Goal: Task Accomplishment & Management: Complete application form

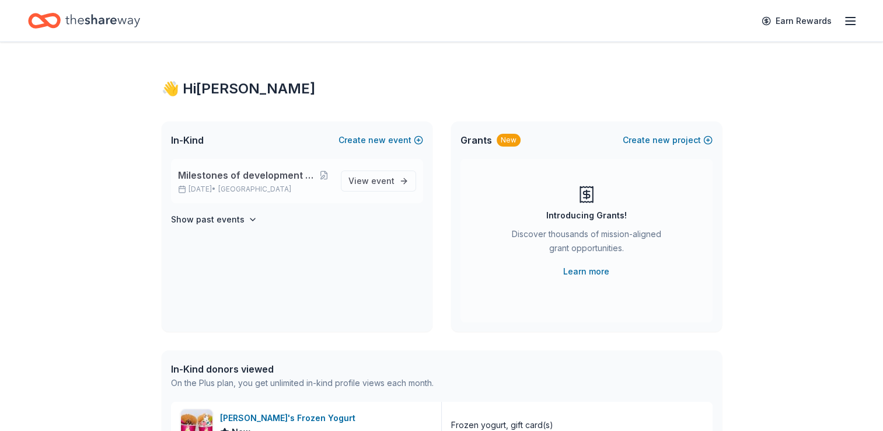
click at [226, 179] on span "Milestones of development celebrates 40 years" at bounding box center [247, 175] width 139 height 14
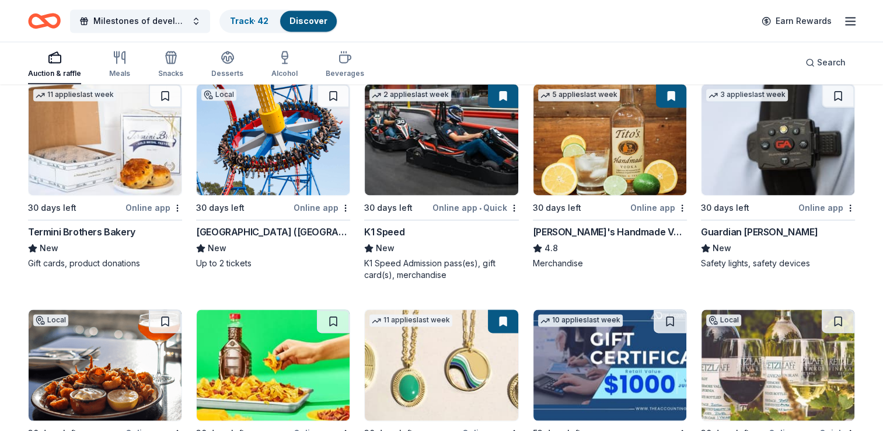
scroll to position [1813, 0]
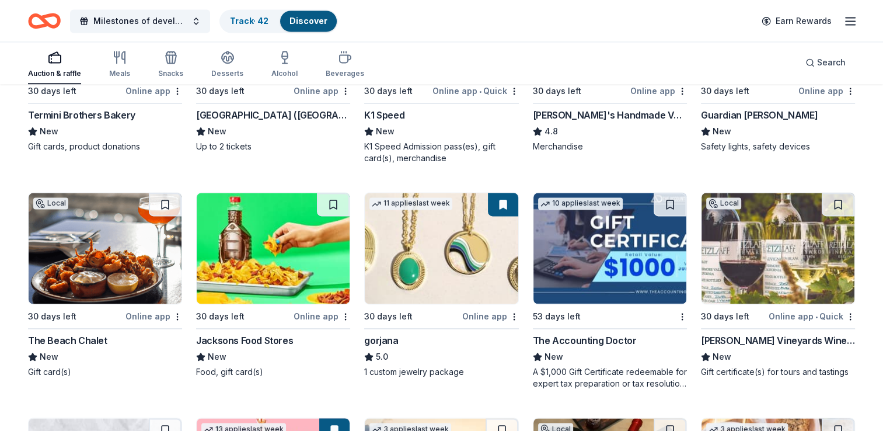
click at [432, 240] on img at bounding box center [441, 248] width 153 height 111
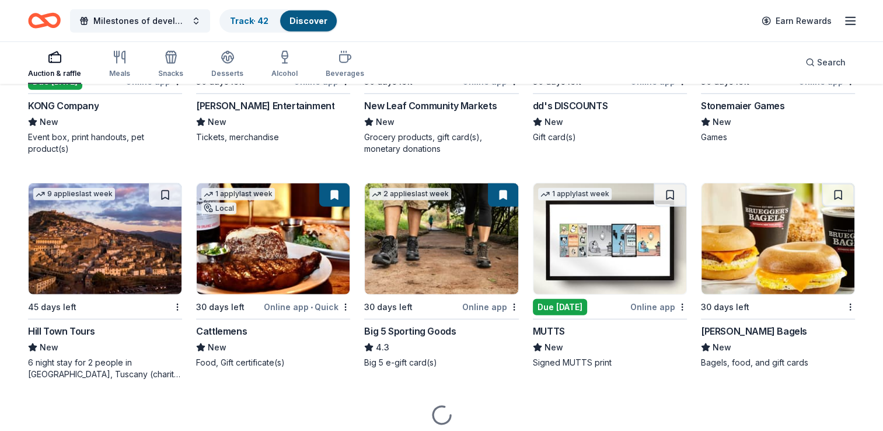
scroll to position [3413, 0]
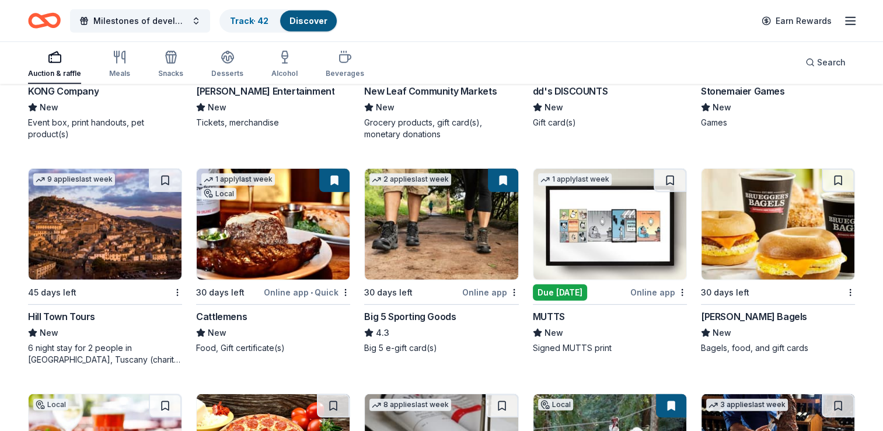
click at [615, 242] on img at bounding box center [609, 224] width 153 height 111
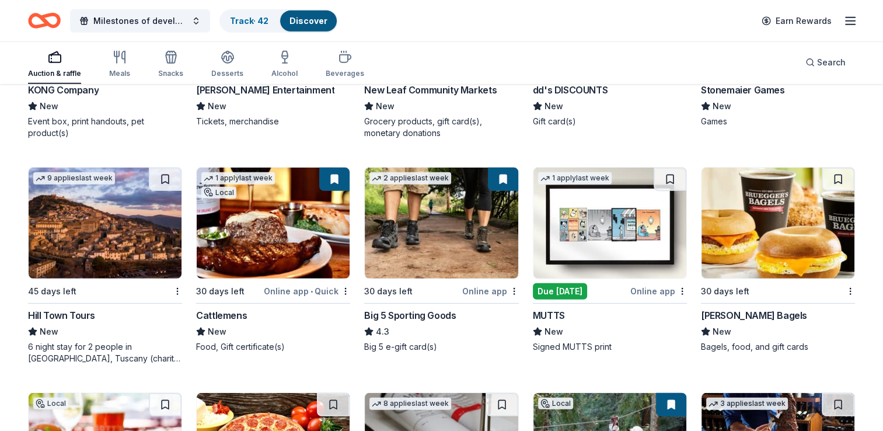
scroll to position [3588, 0]
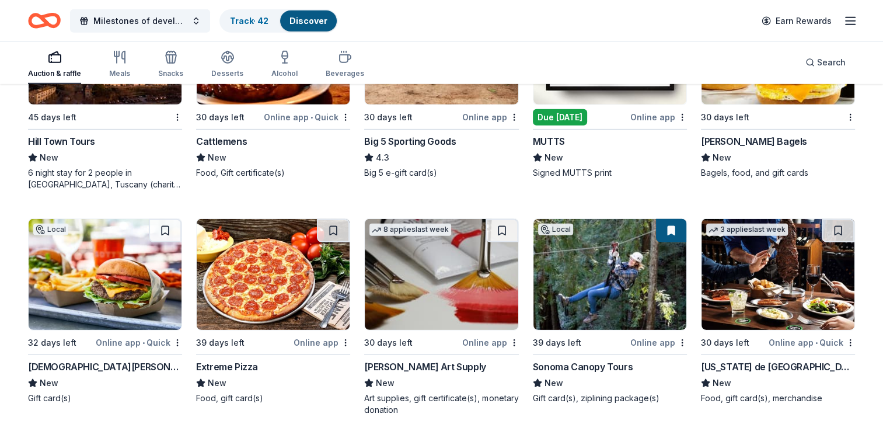
click at [613, 293] on img at bounding box center [609, 274] width 153 height 111
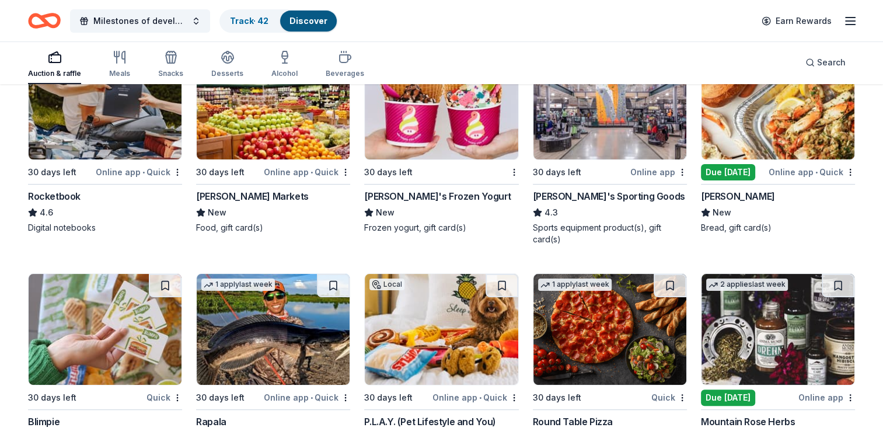
scroll to position [4751, 0]
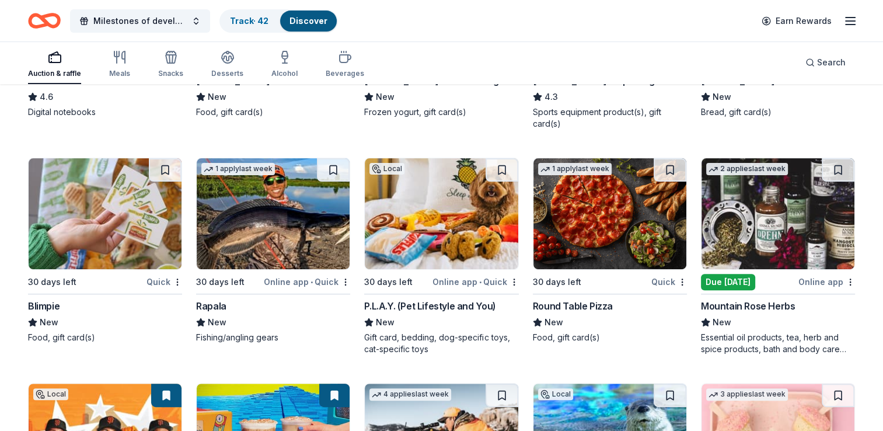
click at [794, 214] on img at bounding box center [777, 213] width 153 height 111
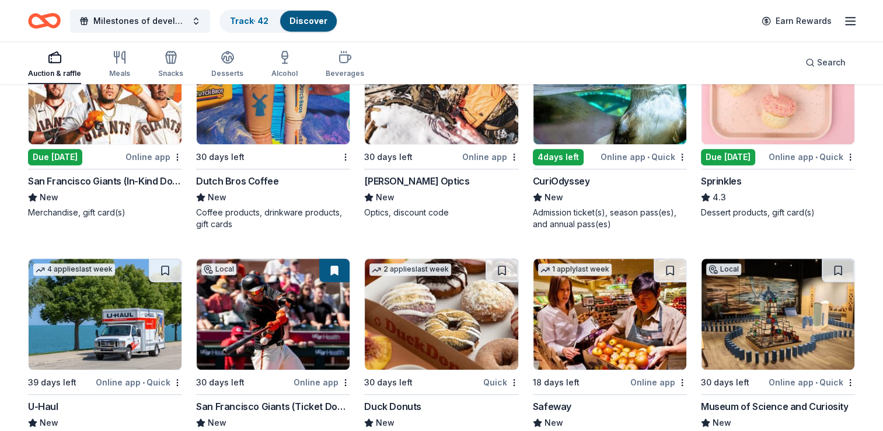
scroll to position [5160, 0]
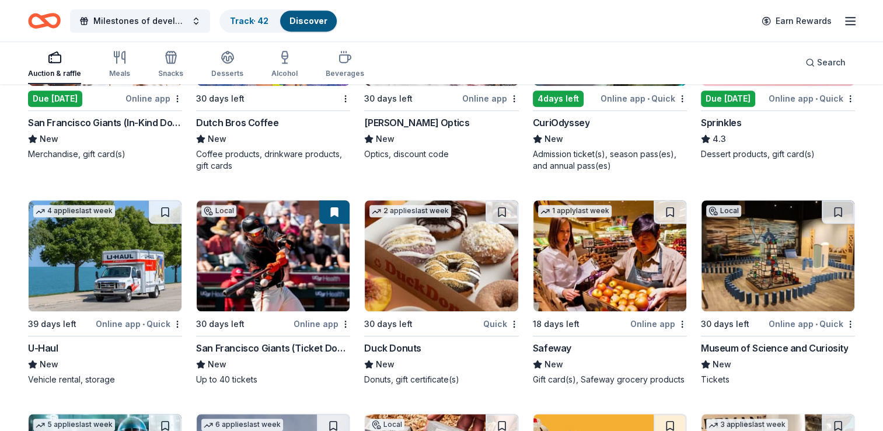
click at [597, 260] on img at bounding box center [609, 255] width 153 height 111
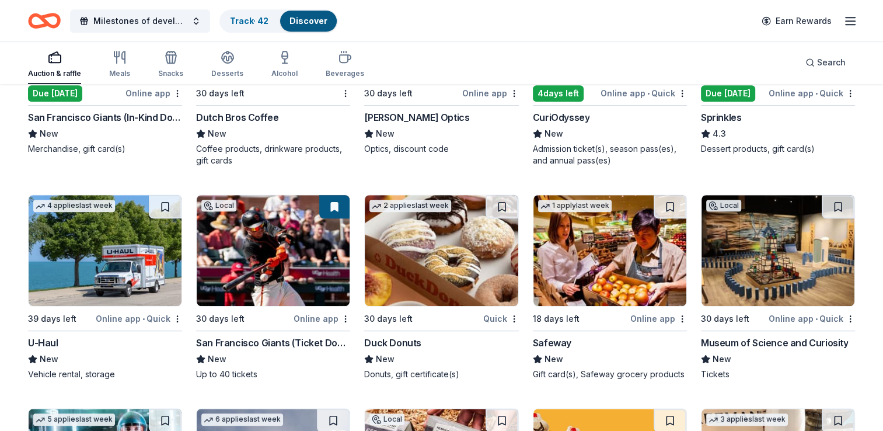
scroll to position [5451, 0]
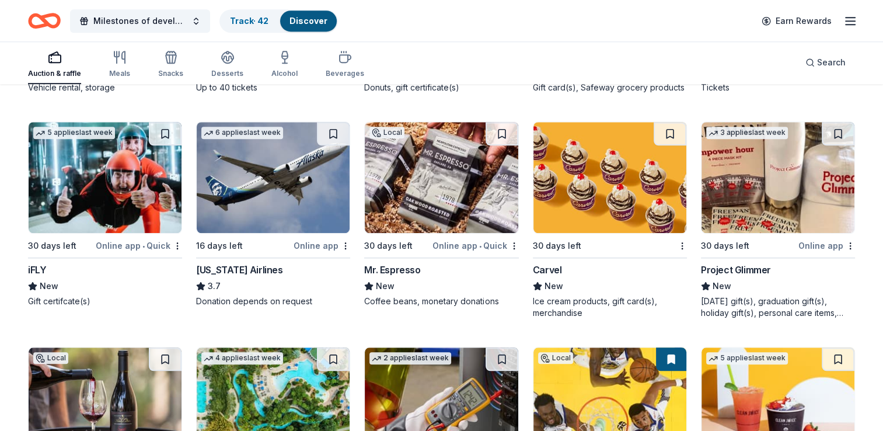
click at [295, 188] on img at bounding box center [273, 177] width 153 height 111
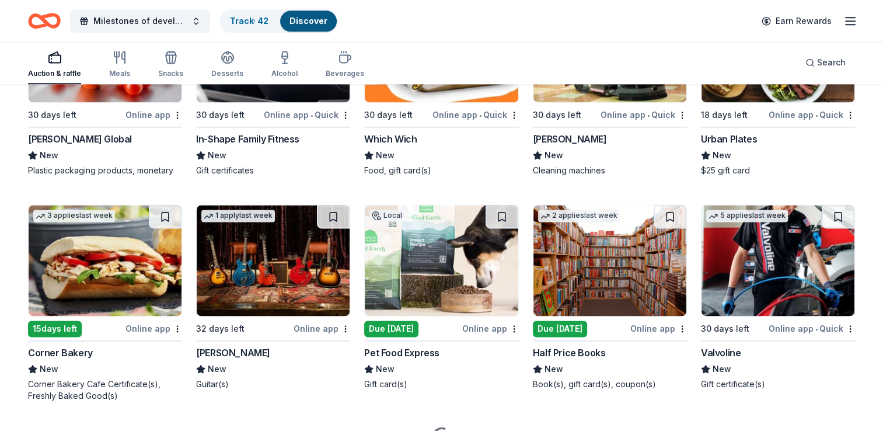
scroll to position [6093, 0]
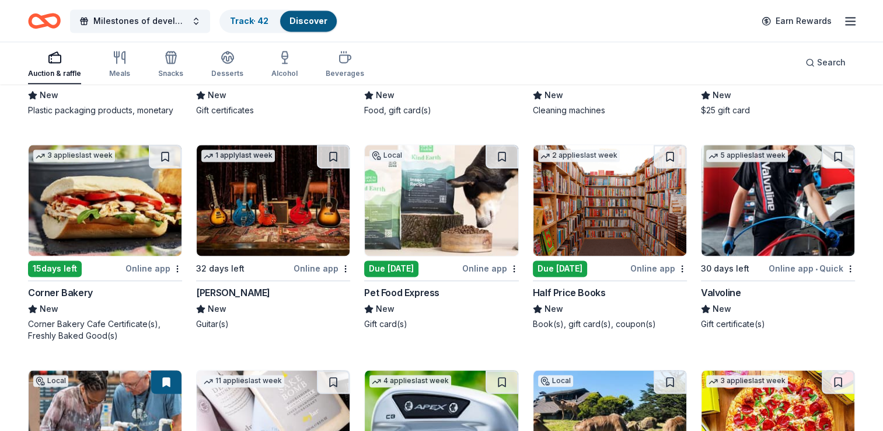
click at [229, 202] on img at bounding box center [273, 200] width 153 height 111
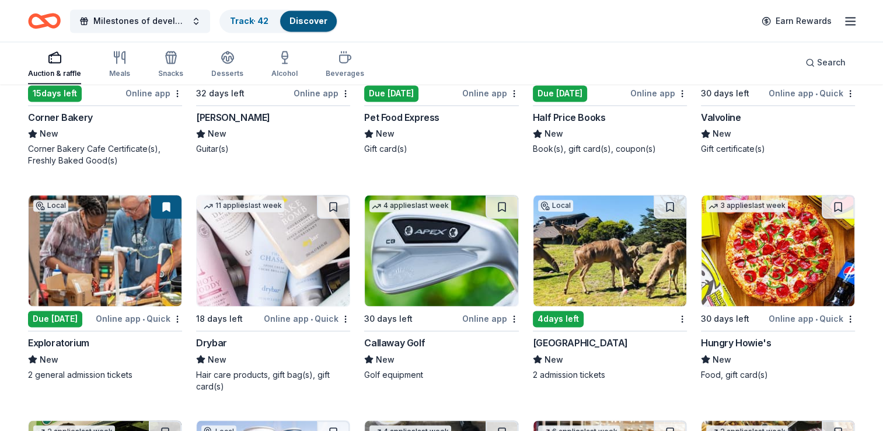
scroll to position [6501, 0]
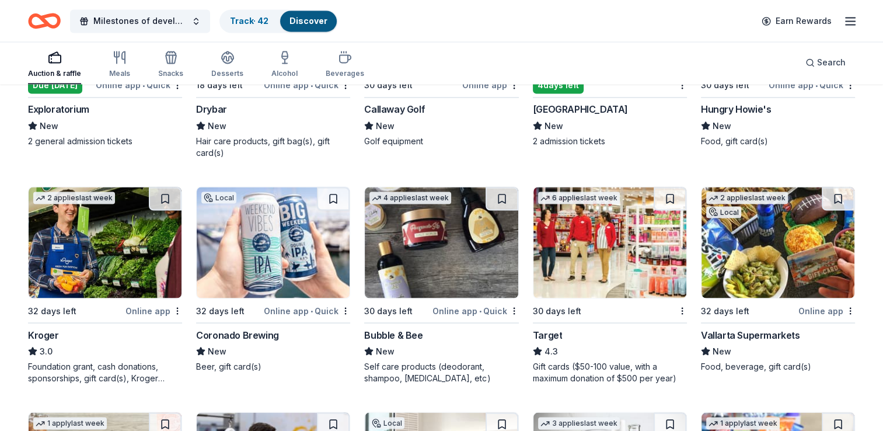
click at [629, 219] on img at bounding box center [609, 242] width 153 height 111
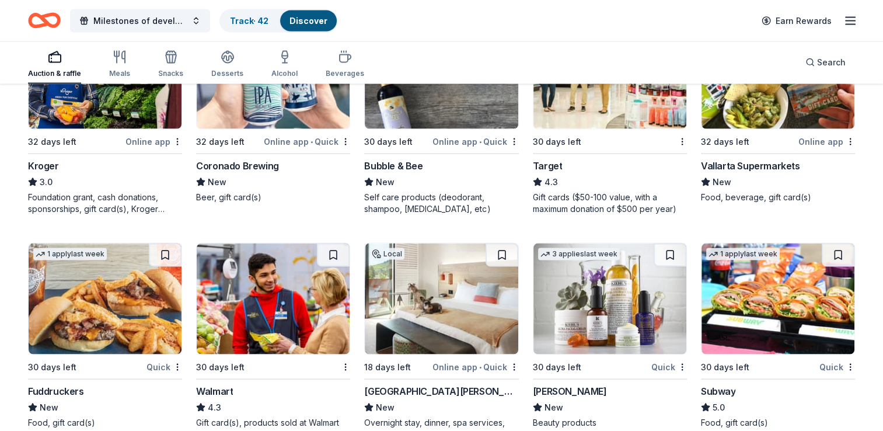
scroll to position [6676, 0]
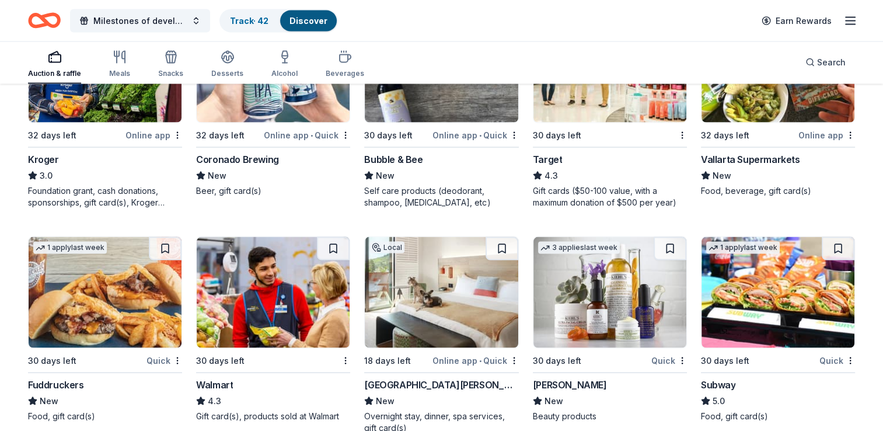
click at [263, 268] on img at bounding box center [273, 292] width 153 height 111
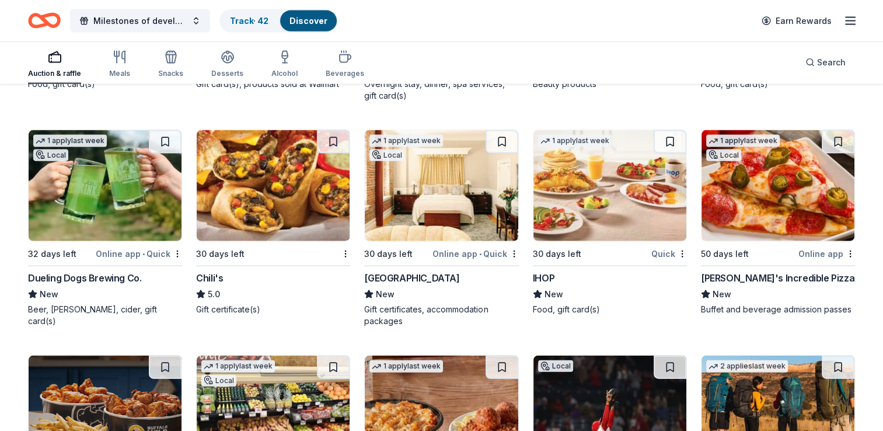
scroll to position [7026, 0]
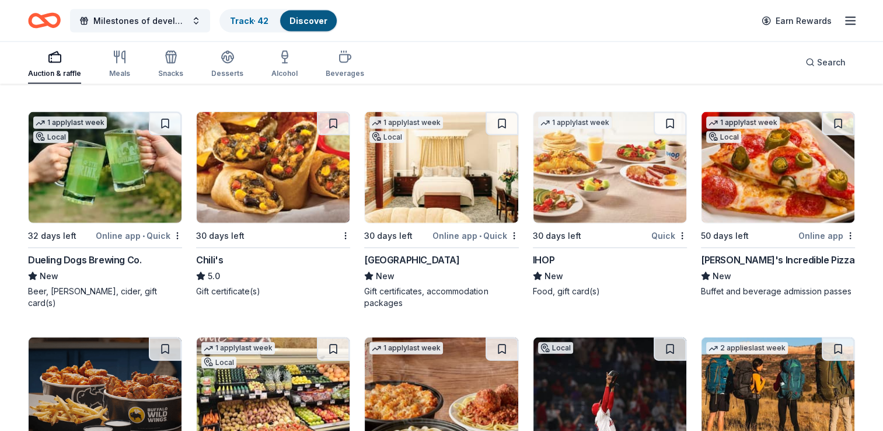
click at [445, 173] on img at bounding box center [441, 167] width 153 height 111
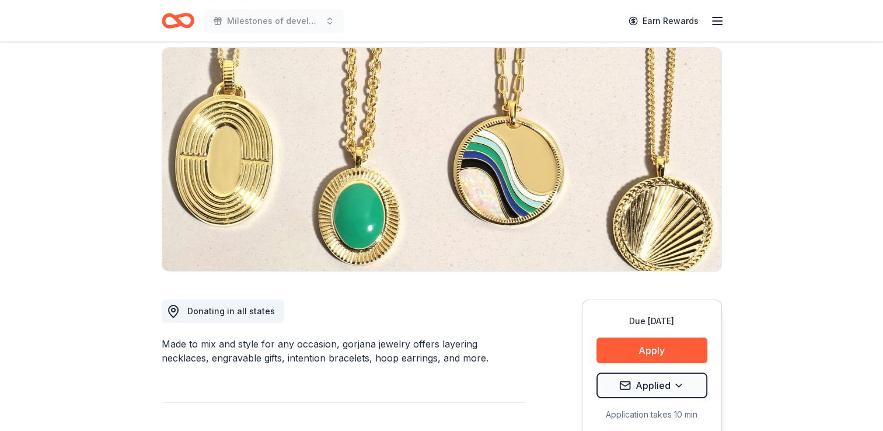
scroll to position [58, 0]
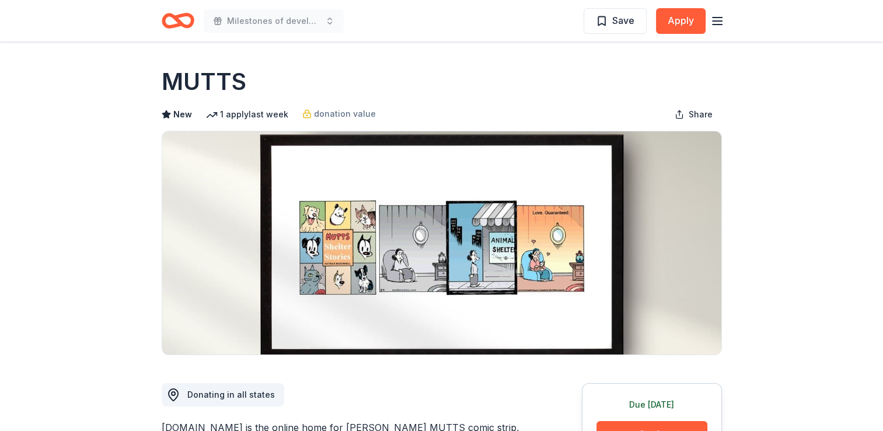
scroll to position [175, 0]
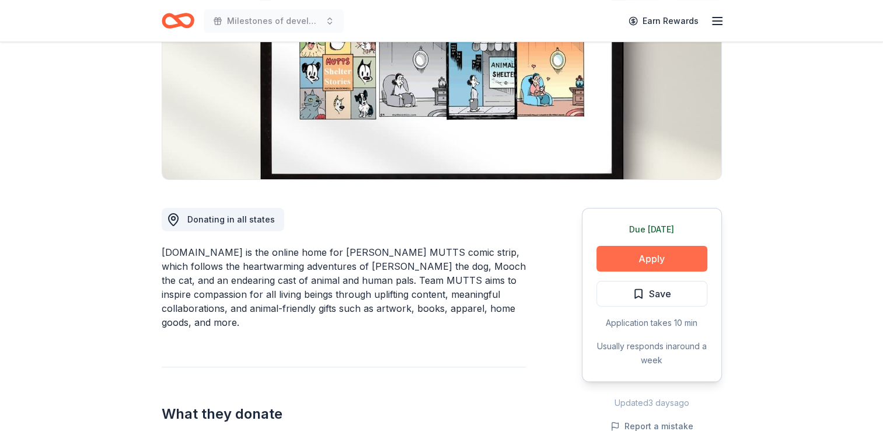
click at [658, 258] on button "Apply" at bounding box center [651, 259] width 111 height 26
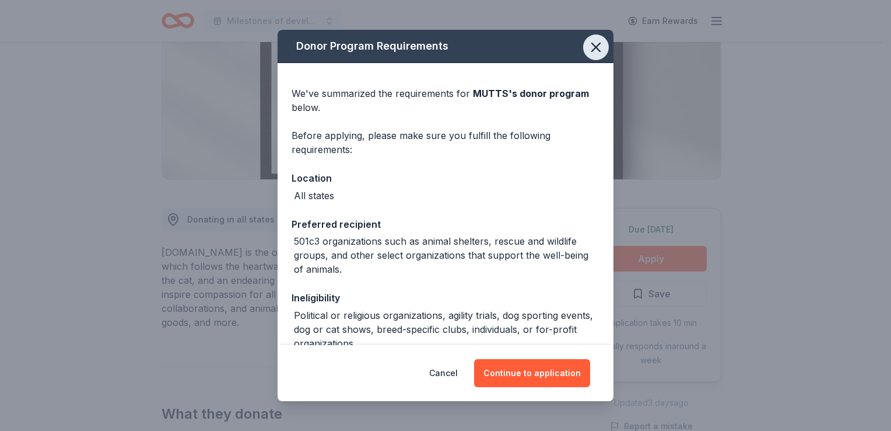
click at [588, 39] on button "button" at bounding box center [596, 47] width 26 height 26
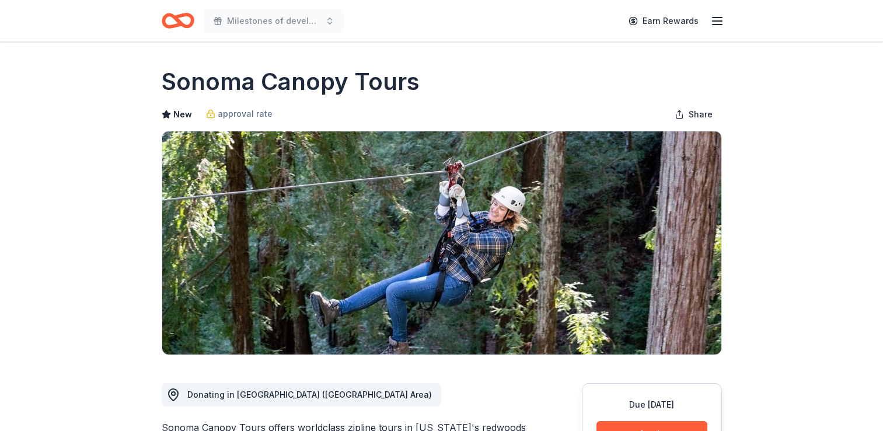
scroll to position [117, 0]
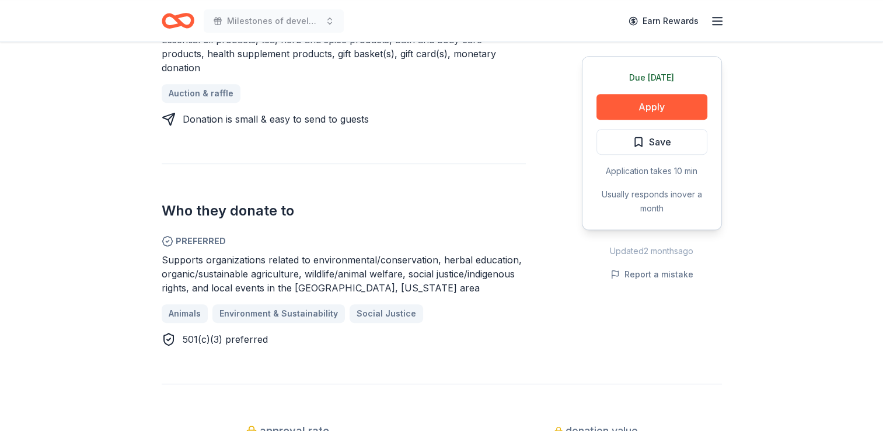
scroll to position [583, 0]
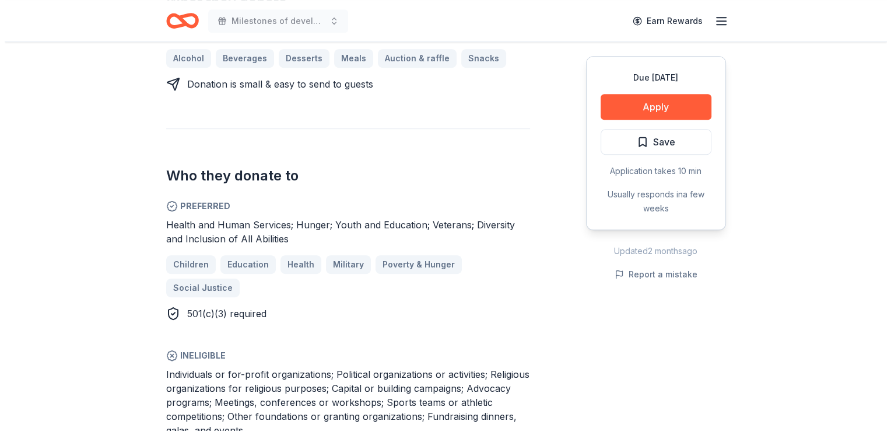
scroll to position [583, 0]
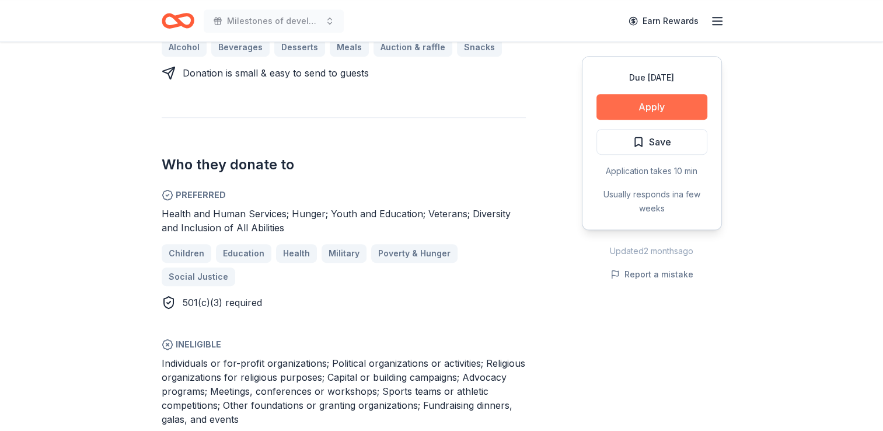
click at [660, 110] on button "Apply" at bounding box center [651, 107] width 111 height 26
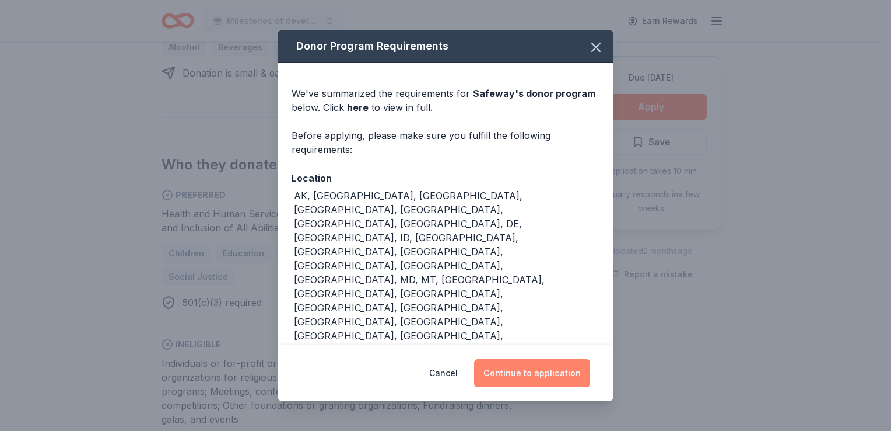
click at [558, 372] on button "Continue to application" at bounding box center [532, 373] width 116 height 28
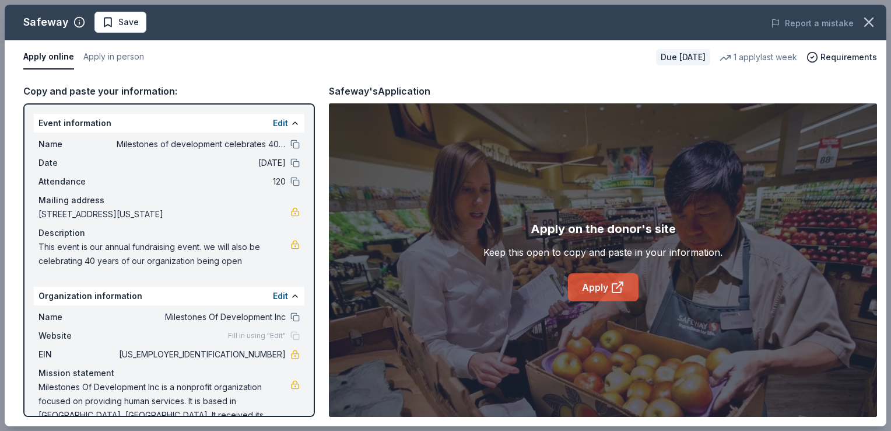
click at [604, 285] on link "Apply" at bounding box center [603, 287] width 71 height 28
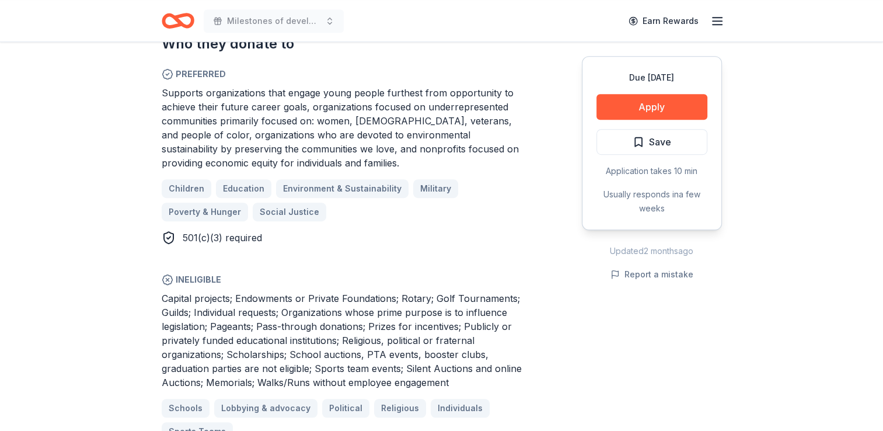
scroll to position [758, 0]
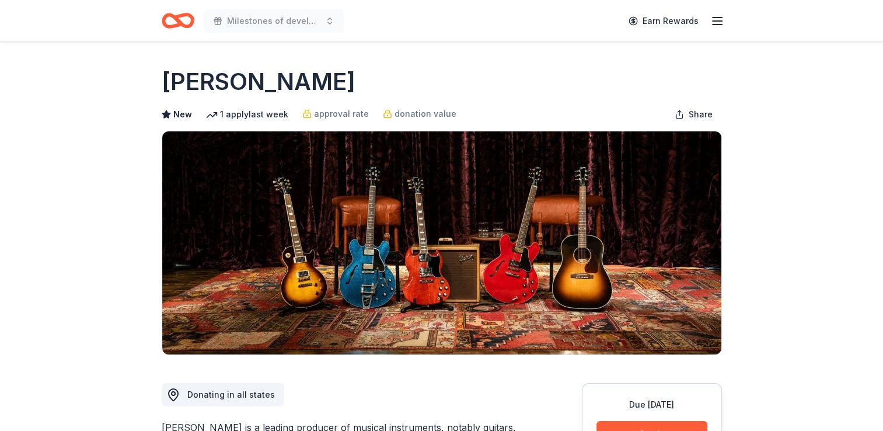
scroll to position [233, 0]
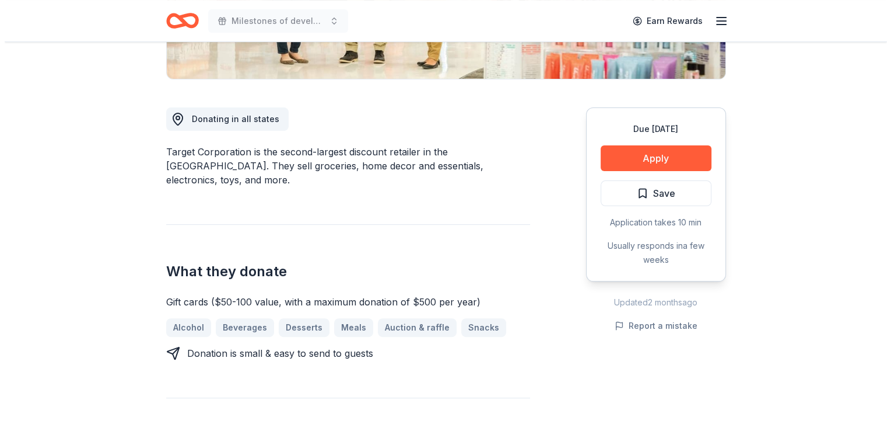
scroll to position [292, 0]
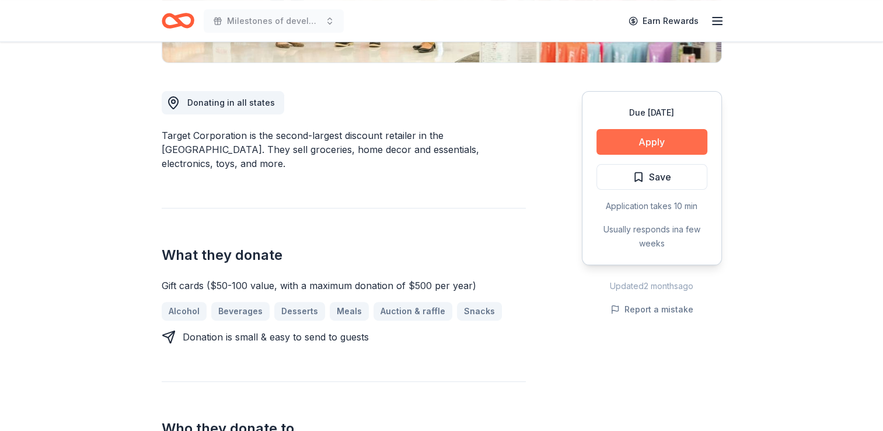
click at [652, 142] on button "Apply" at bounding box center [651, 142] width 111 height 26
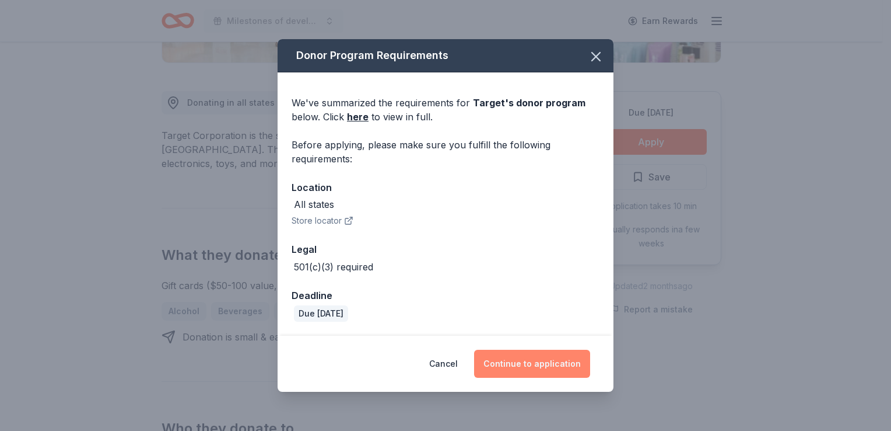
click at [565, 365] on button "Continue to application" at bounding box center [532, 363] width 116 height 28
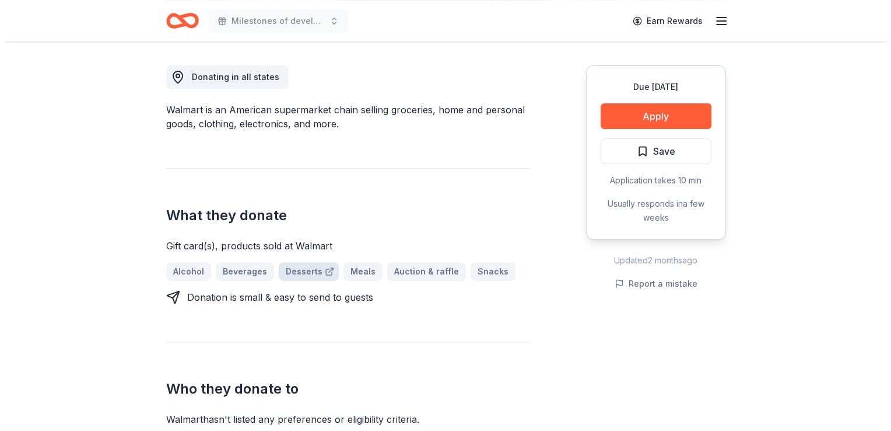
scroll to position [350, 0]
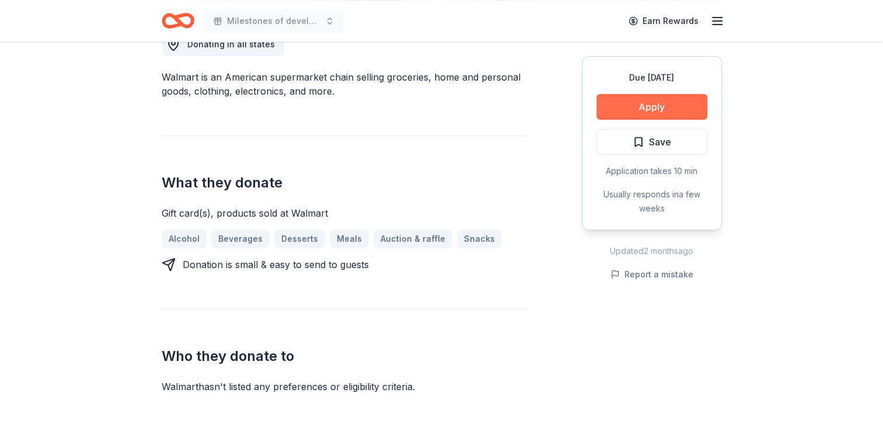
click at [672, 98] on button "Apply" at bounding box center [651, 107] width 111 height 26
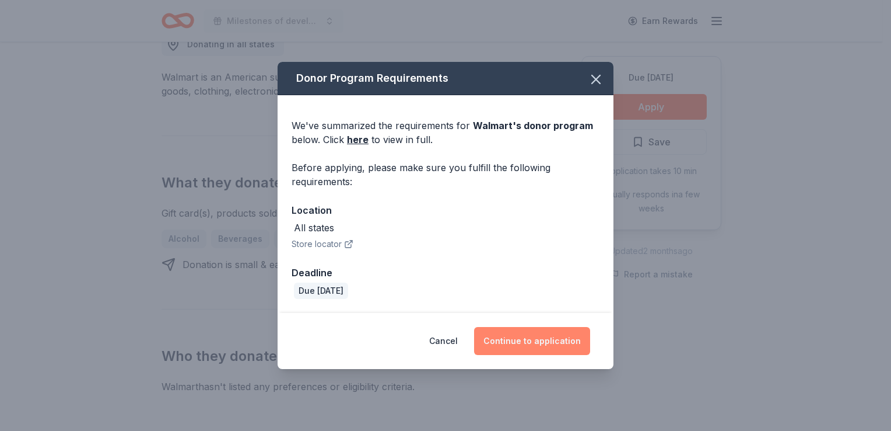
click at [518, 340] on button "Continue to application" at bounding box center [532, 341] width 116 height 28
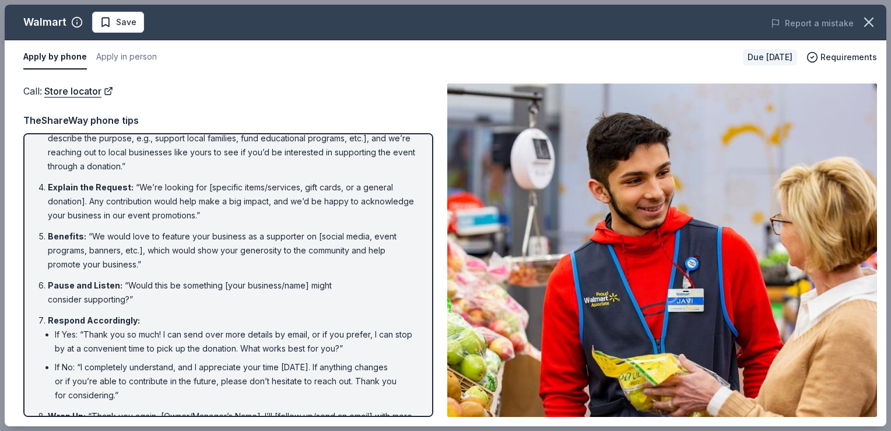
scroll to position [126, 0]
